Goal: Communication & Community: Answer question/provide support

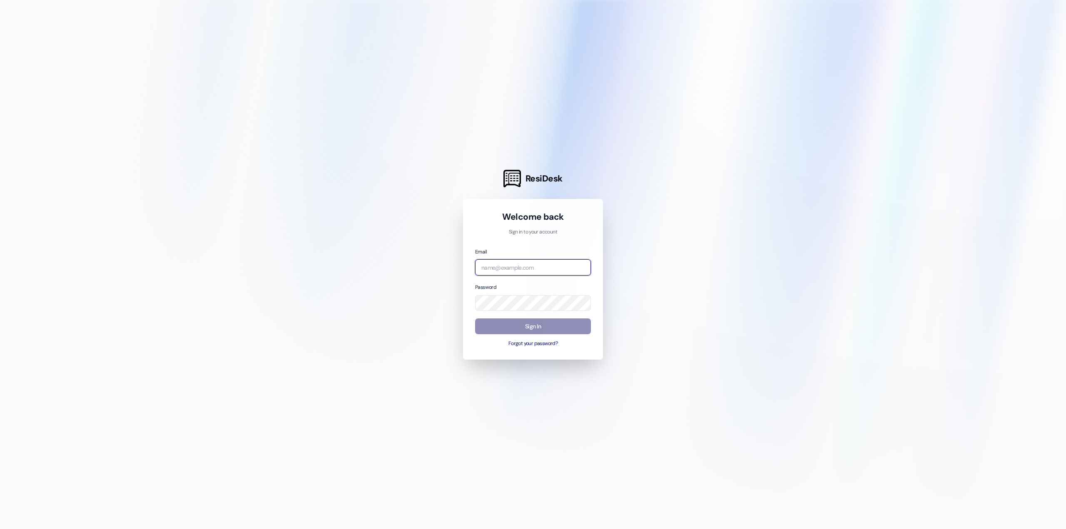
type input "[PERSON_NAME][EMAIL_ADDRESS][PERSON_NAME][DOMAIN_NAME]"
drag, startPoint x: 542, startPoint y: 334, endPoint x: 542, endPoint y: 328, distance: 5.8
click at [542, 334] on button "Sign In" at bounding box center [533, 327] width 116 height 16
click at [542, 328] on button "Sign In" at bounding box center [533, 327] width 116 height 16
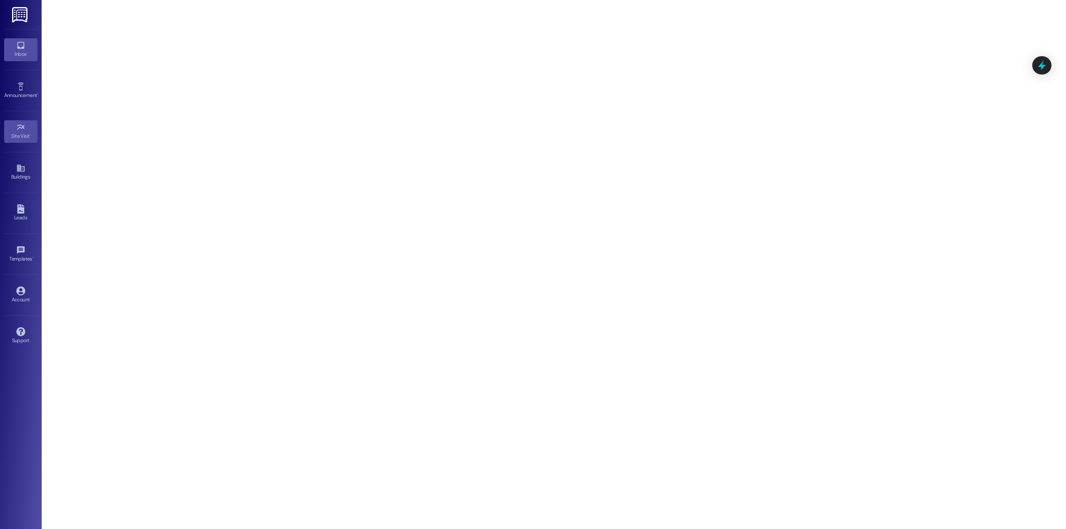
drag, startPoint x: 26, startPoint y: 39, endPoint x: 26, endPoint y: 48, distance: 9.2
click at [25, 39] on link "Inbox" at bounding box center [20, 49] width 33 height 22
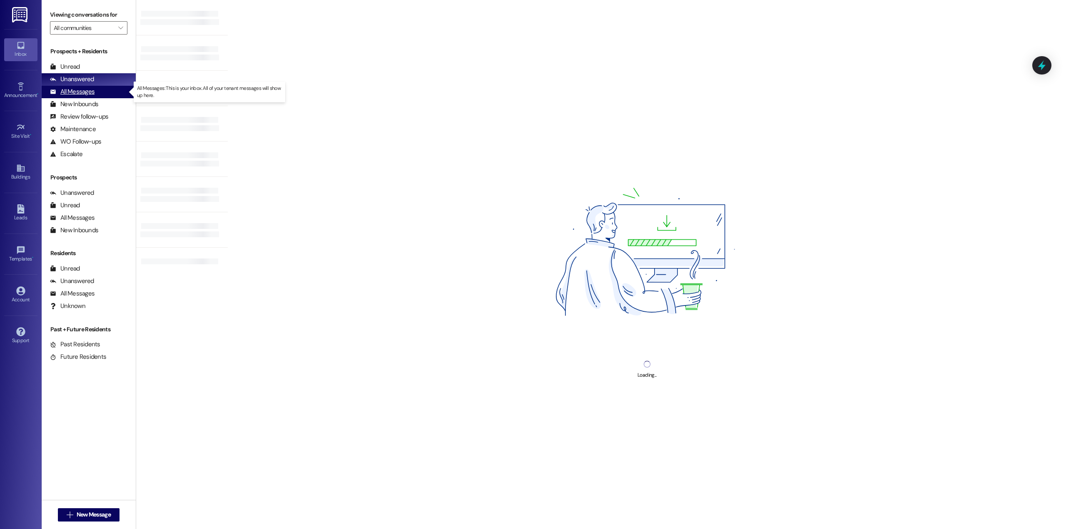
click at [87, 90] on div "All Messages" at bounding box center [72, 91] width 45 height 9
click at [118, 28] on icon "" at bounding box center [120, 28] width 5 height 7
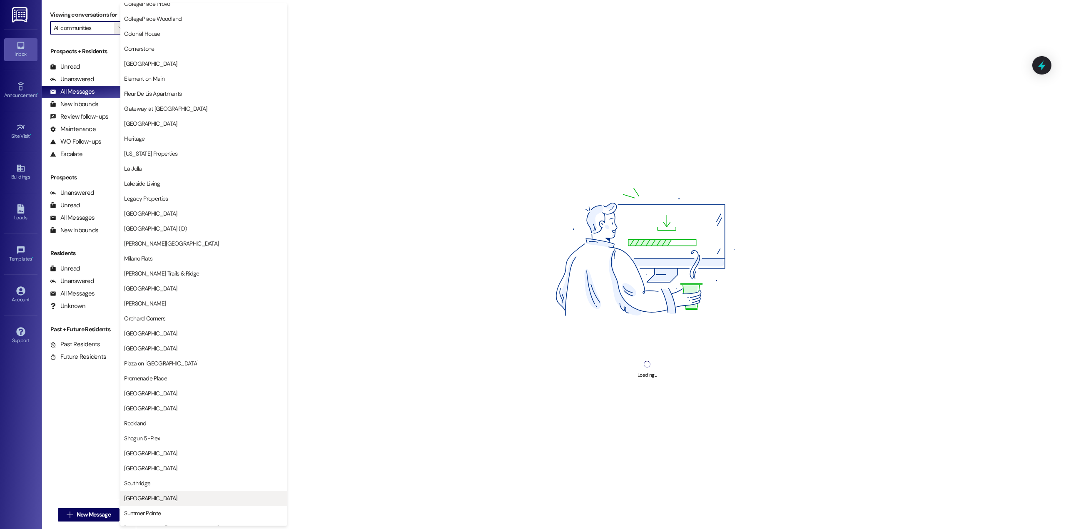
scroll to position [737, 0]
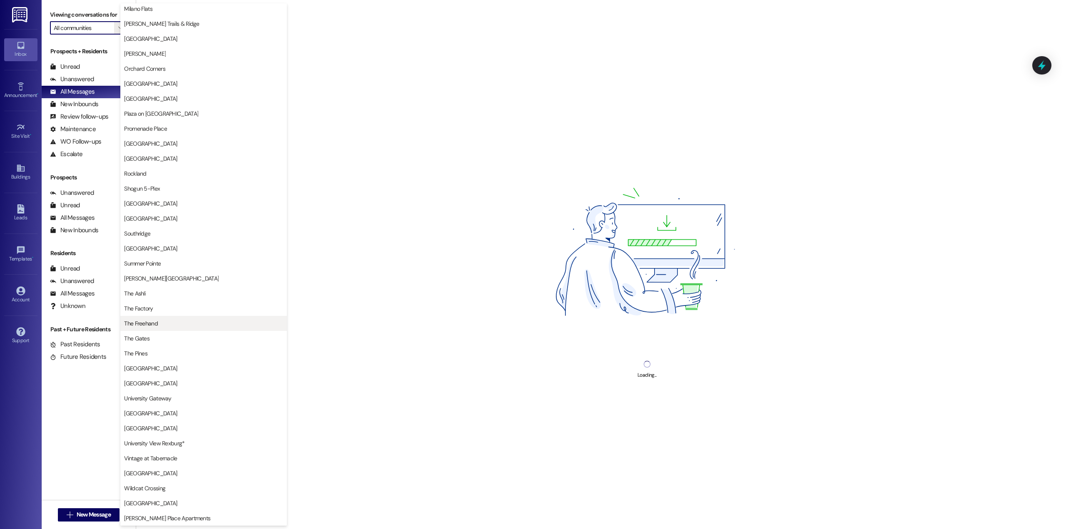
click at [167, 318] on button "The Freehand" at bounding box center [203, 323] width 167 height 15
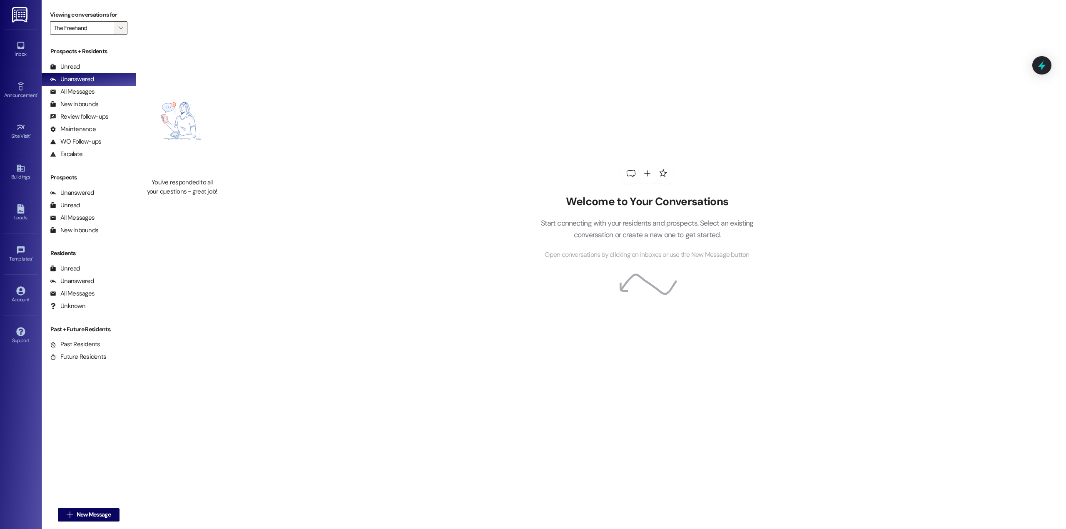
click at [118, 29] on icon "" at bounding box center [120, 28] width 5 height 7
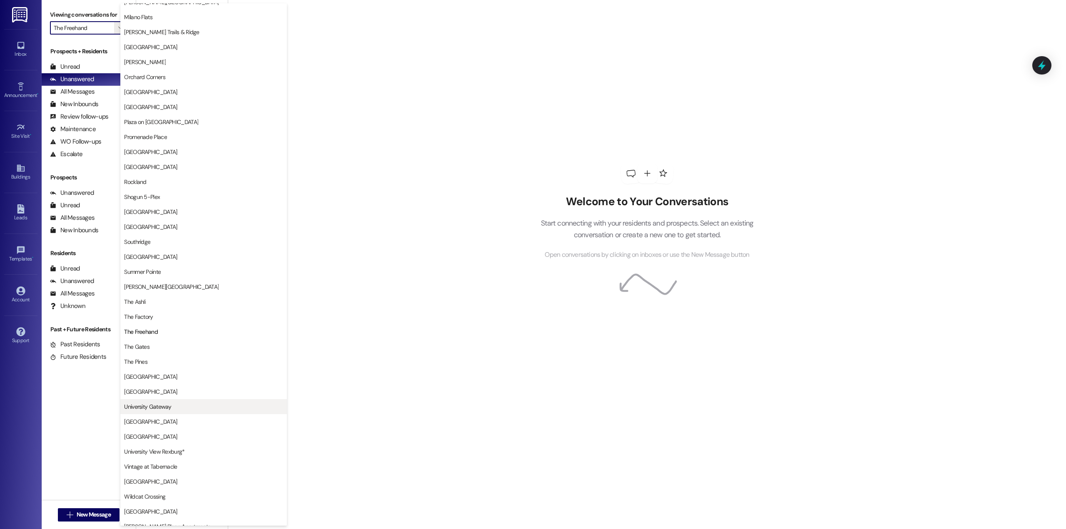
scroll to position [737, 0]
drag, startPoint x: 175, startPoint y: 312, endPoint x: 178, endPoint y: 319, distance: 7.8
click at [175, 311] on span "The Factory" at bounding box center [203, 308] width 159 height 8
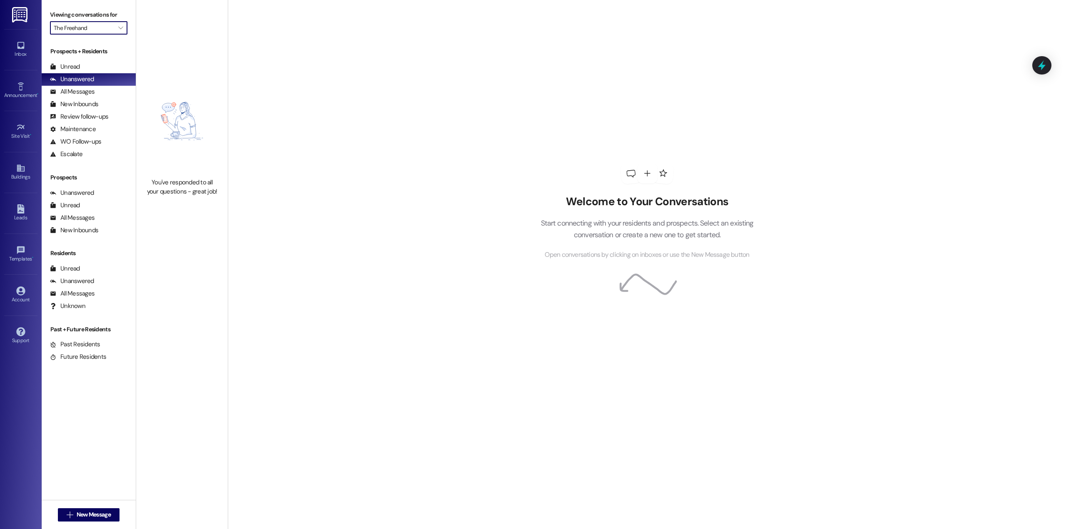
type input "The Factory"
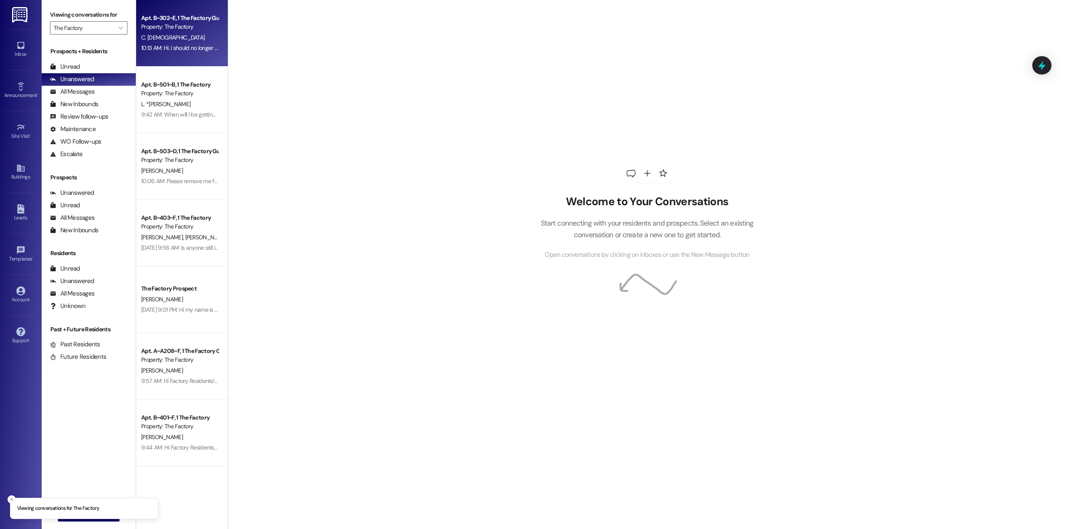
click at [187, 48] on div "10:13 AM: Hi. I should no longer be a guarantor on [PERSON_NAME] contract 10:13…" at bounding box center [232, 47] width 182 height 7
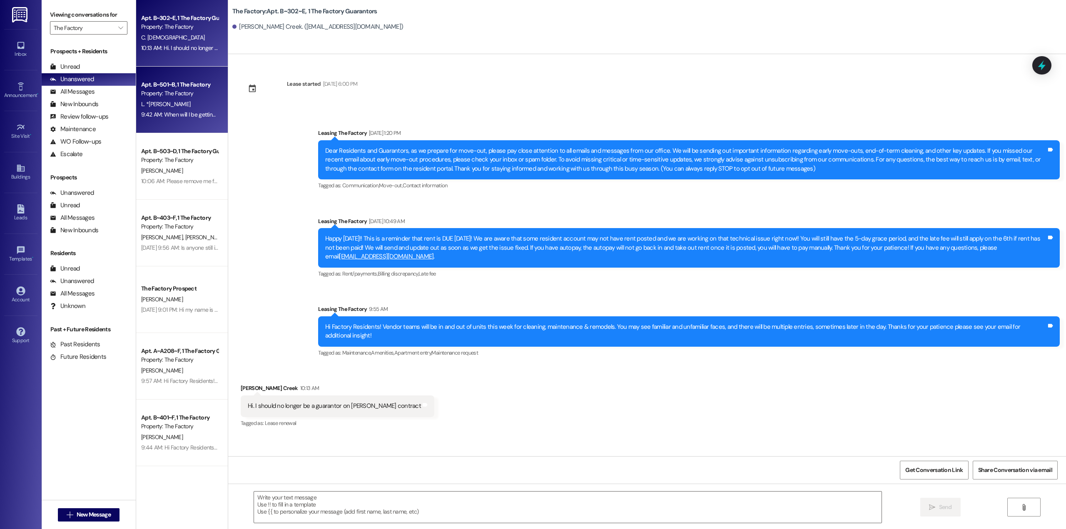
click at [187, 93] on div "Property: The Factory" at bounding box center [179, 93] width 77 height 9
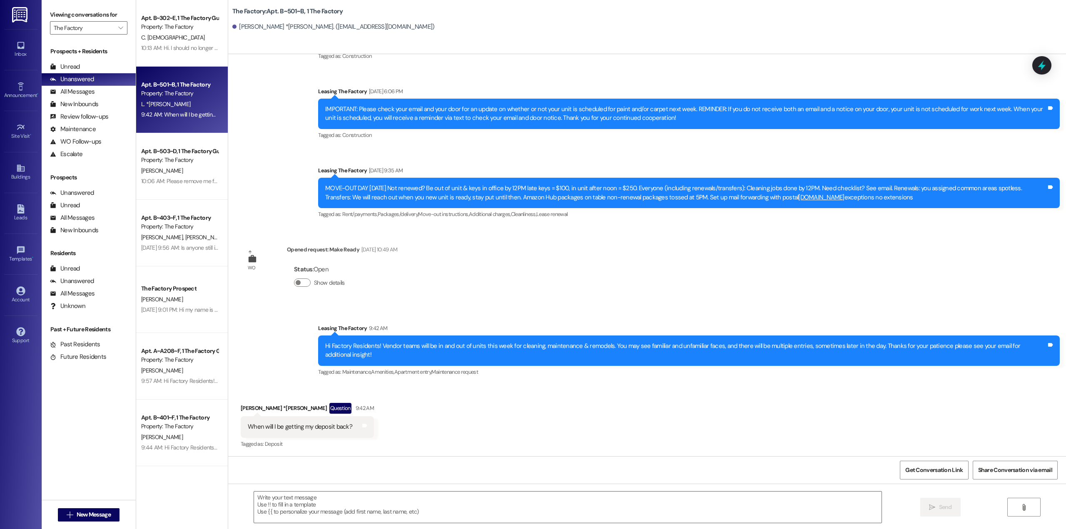
scroll to position [2018, 0]
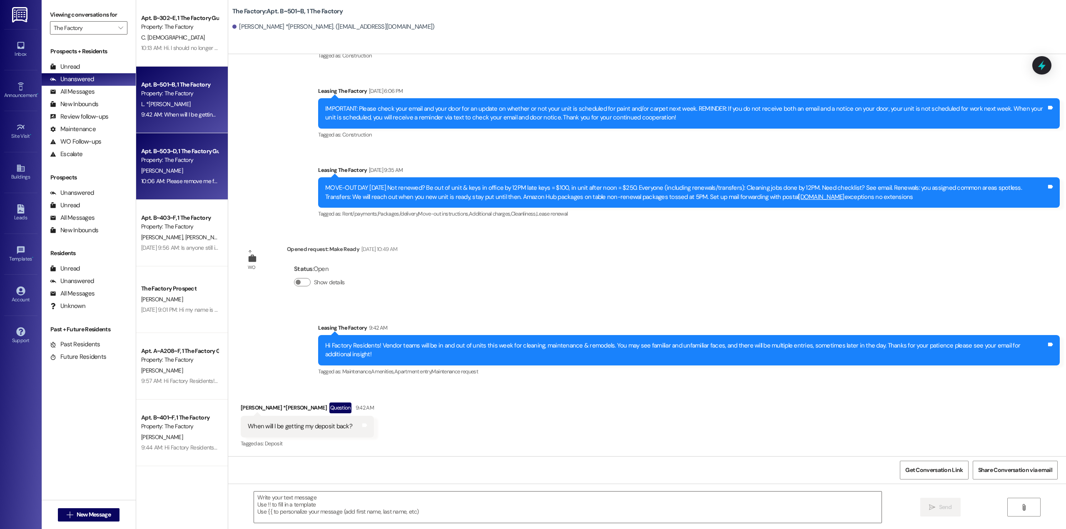
click at [182, 165] on div "Apt. B~503~D, 1 The Factory Guarantors Property: The Factory" at bounding box center [179, 156] width 79 height 20
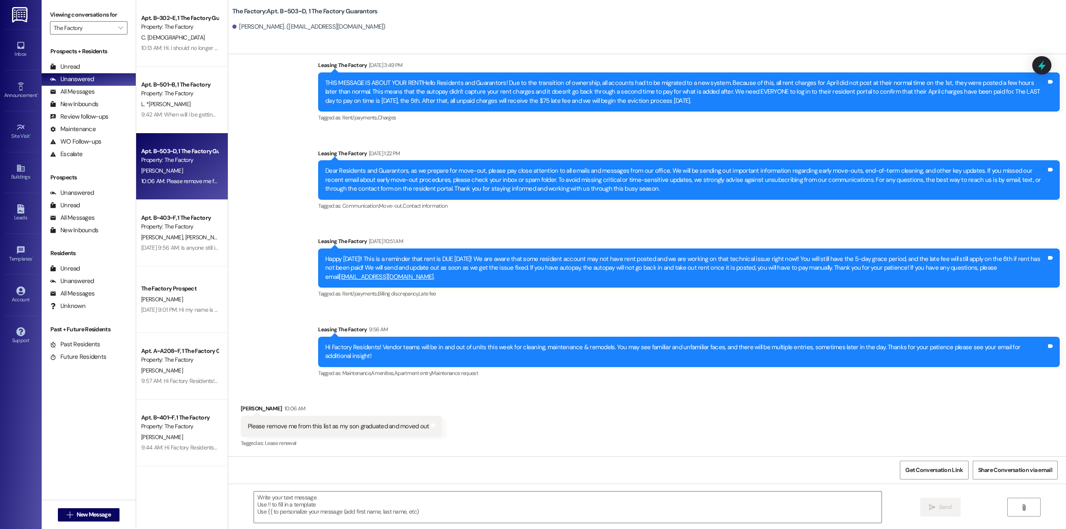
scroll to position [314, 0]
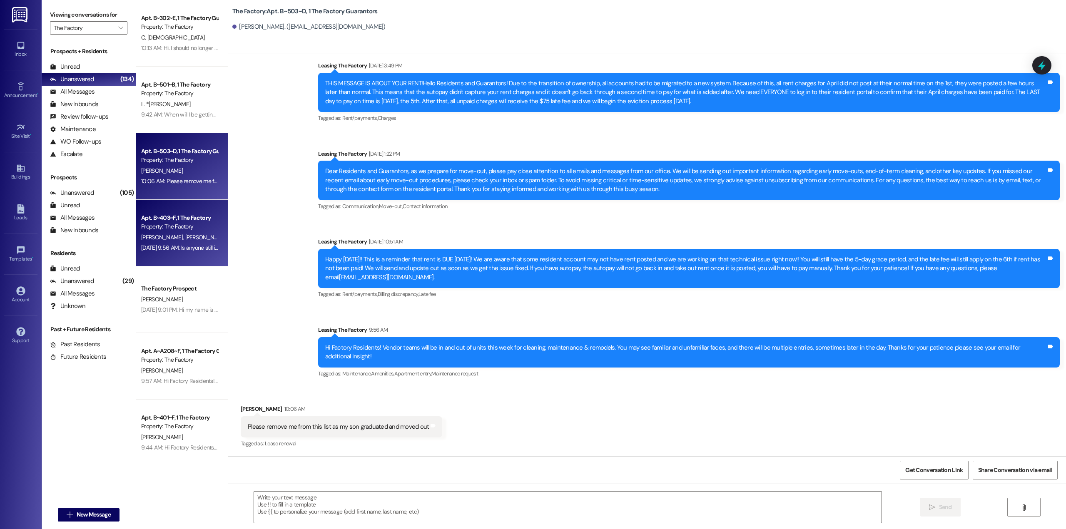
click at [184, 232] on div "Apt. B~403~F, 1 The Factory Property: The Factory" at bounding box center [179, 223] width 79 height 20
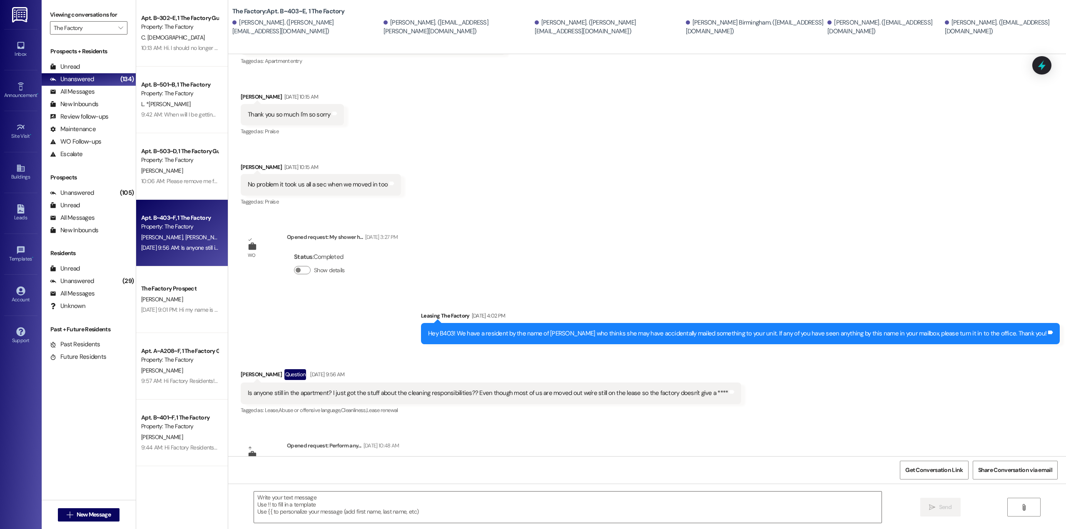
scroll to position [295, 0]
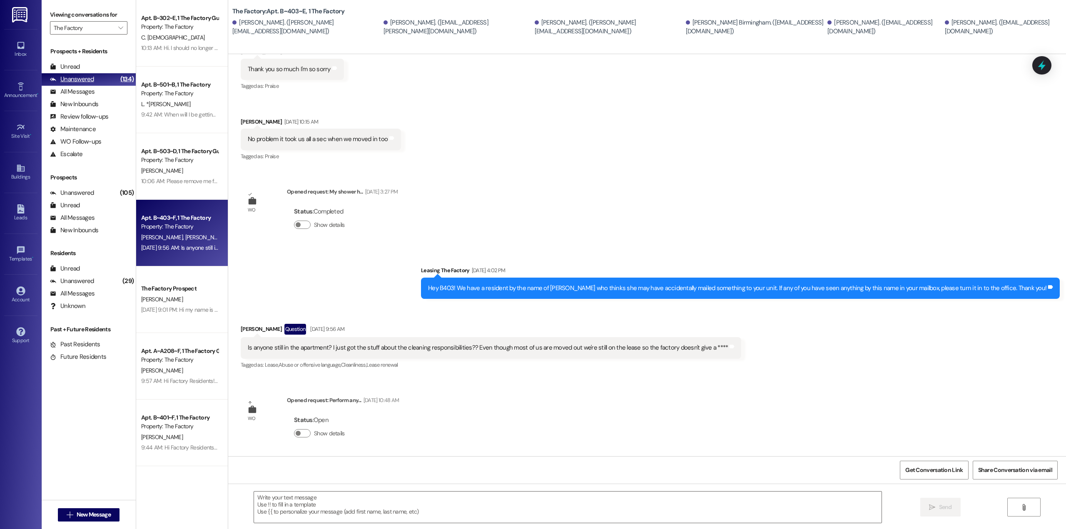
click at [92, 84] on div "Unanswered (134)" at bounding box center [89, 79] width 94 height 12
click at [87, 90] on div "All Messages" at bounding box center [72, 91] width 45 height 9
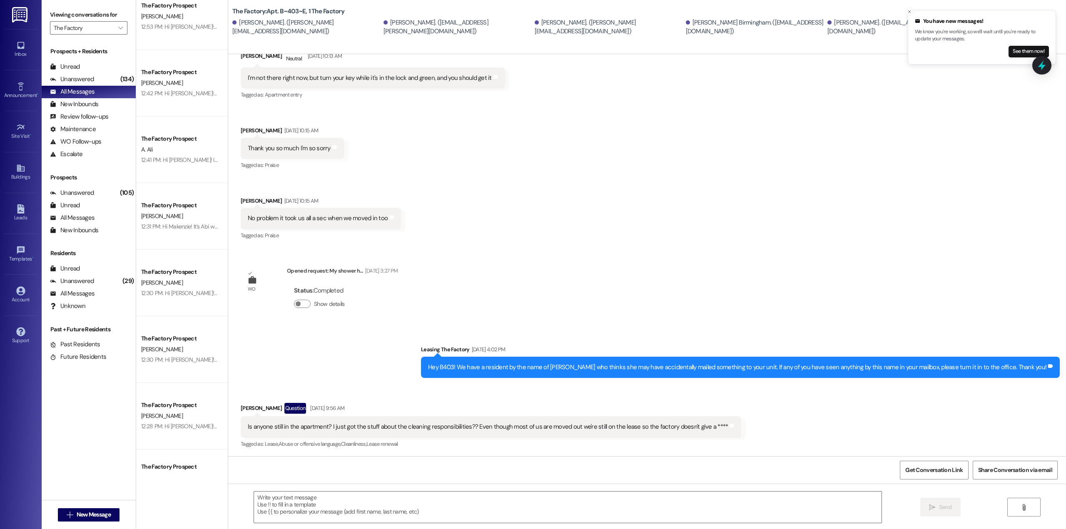
scroll to position [1458, 0]
